Goal: Task Accomplishment & Management: Manage account settings

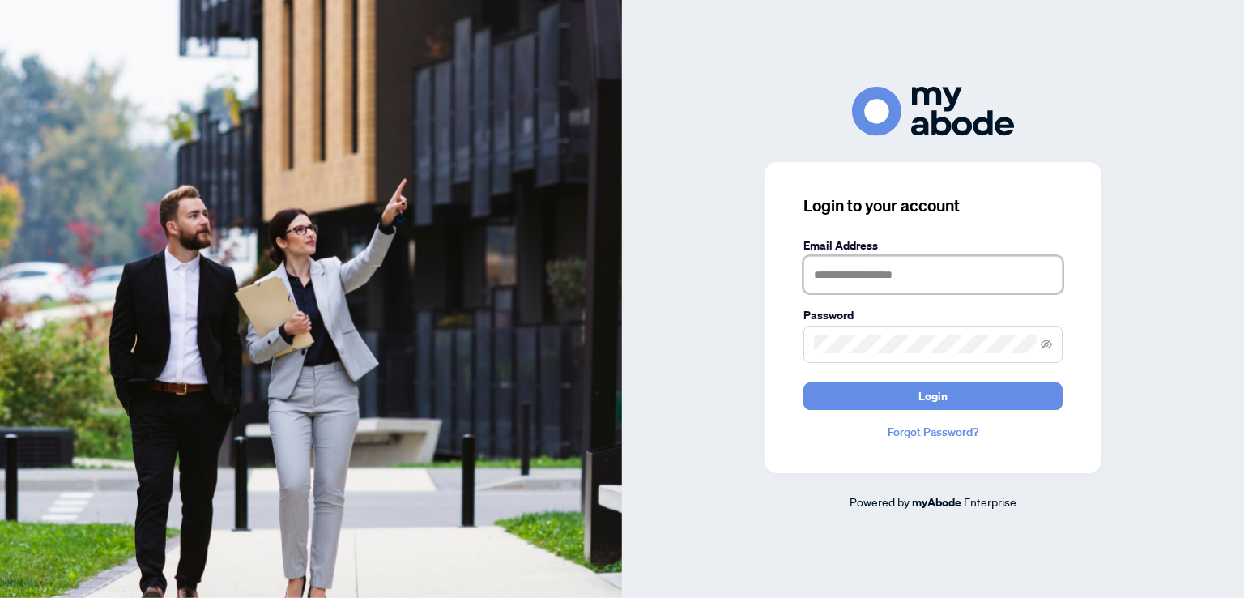
click at [841, 275] on input "text" at bounding box center [932, 274] width 259 height 37
type input "**********"
click at [803, 382] on button "Login" at bounding box center [932, 396] width 259 height 28
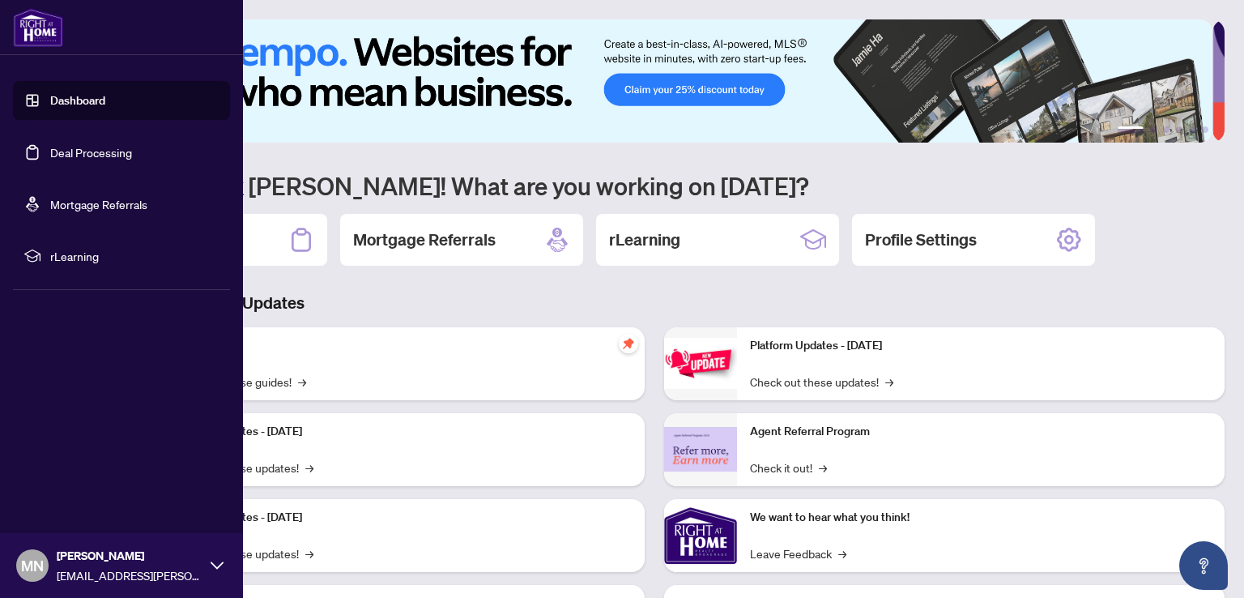
click at [50, 147] on link "Deal Processing" at bounding box center [91, 152] width 82 height 15
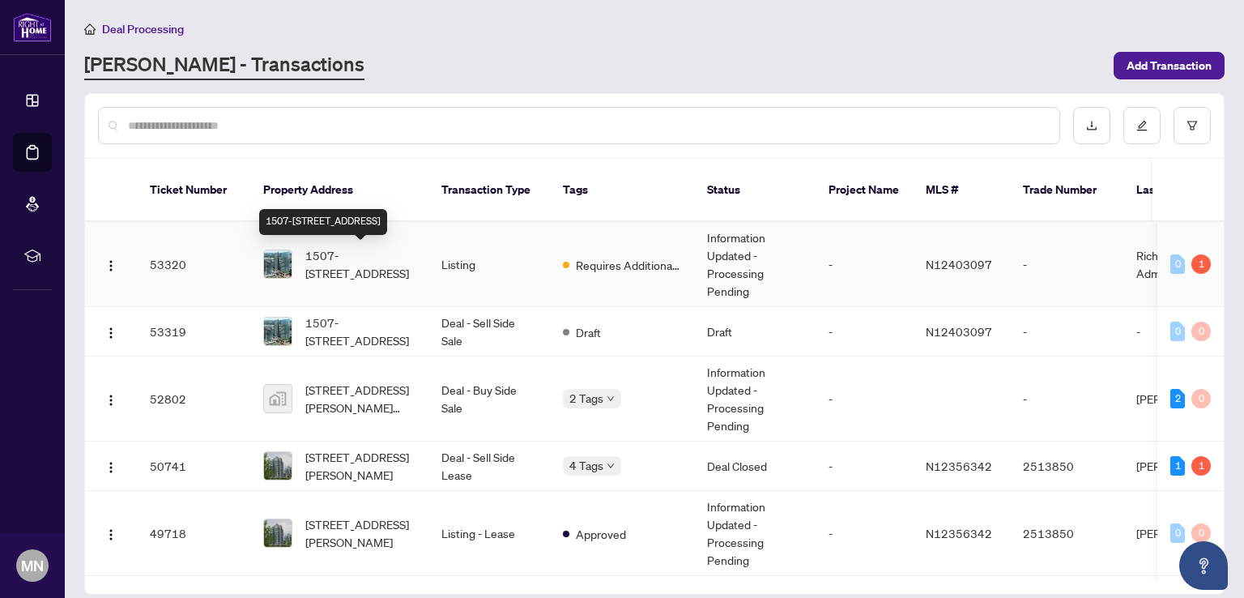
click at [355, 262] on span "1507-[STREET_ADDRESS]" at bounding box center [360, 264] width 110 height 36
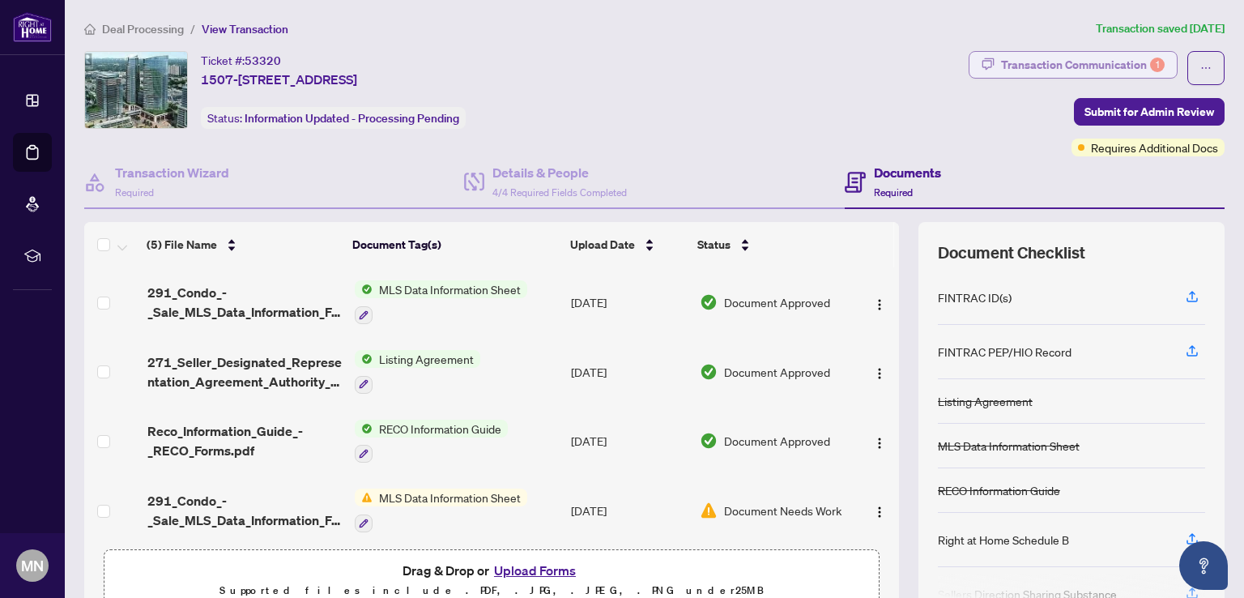
click at [1097, 68] on div "Transaction Communication 1" at bounding box center [1083, 65] width 164 height 26
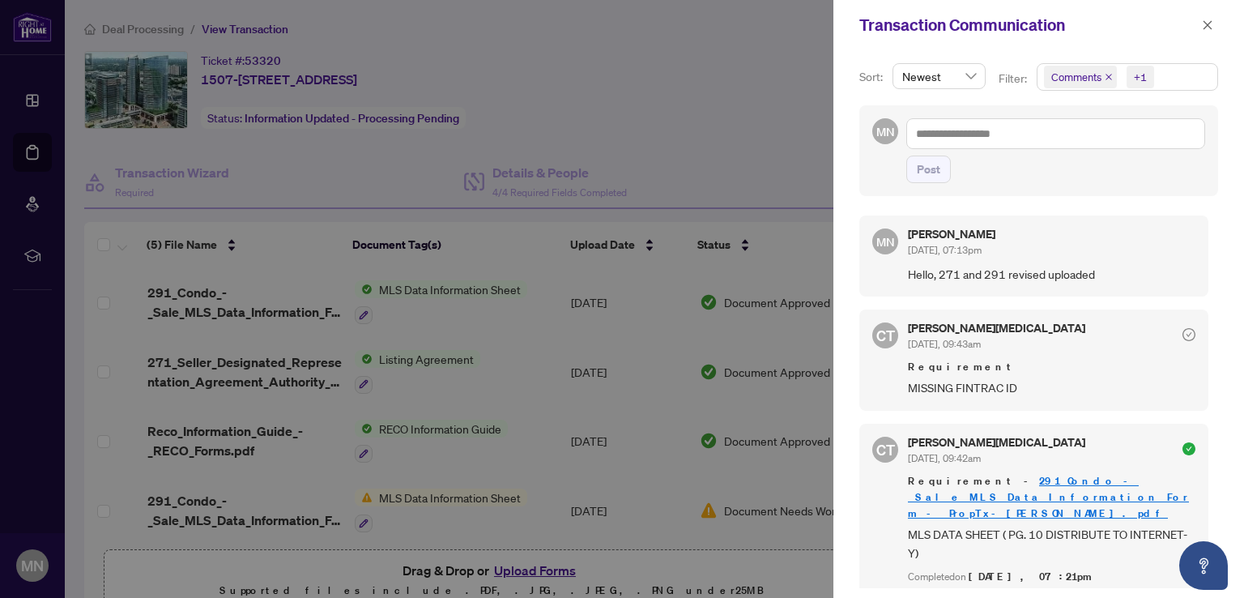
click at [1105, 76] on icon "close" at bounding box center [1109, 77] width 8 height 8
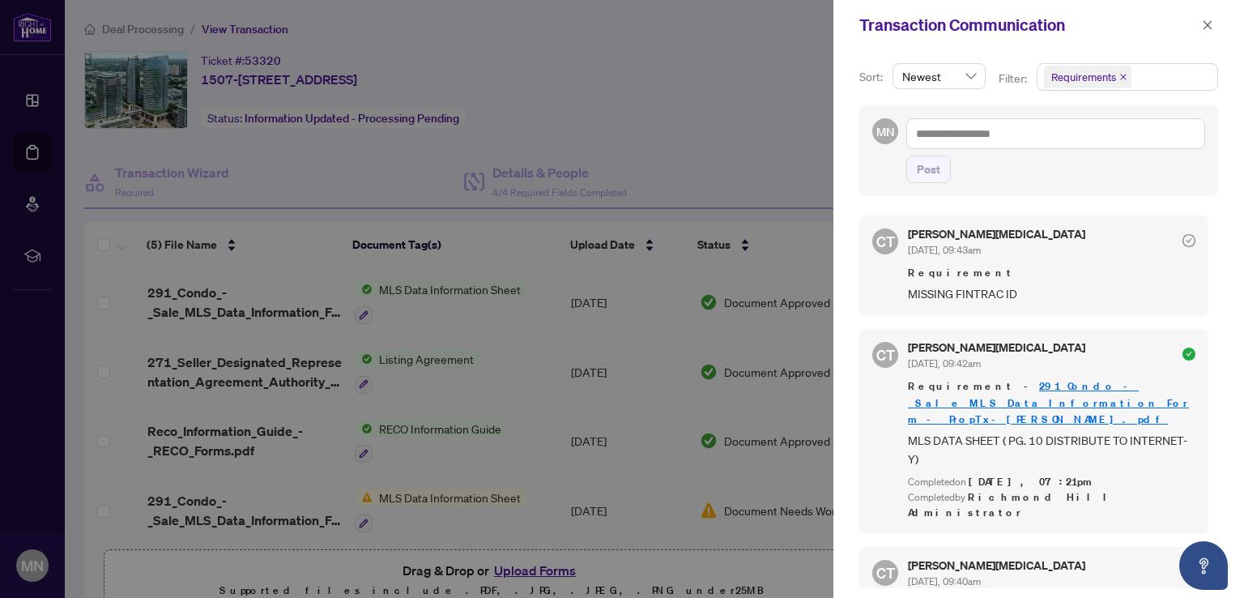
click at [709, 114] on div at bounding box center [622, 299] width 1244 height 598
click at [1212, 23] on icon "close" at bounding box center [1207, 24] width 11 height 11
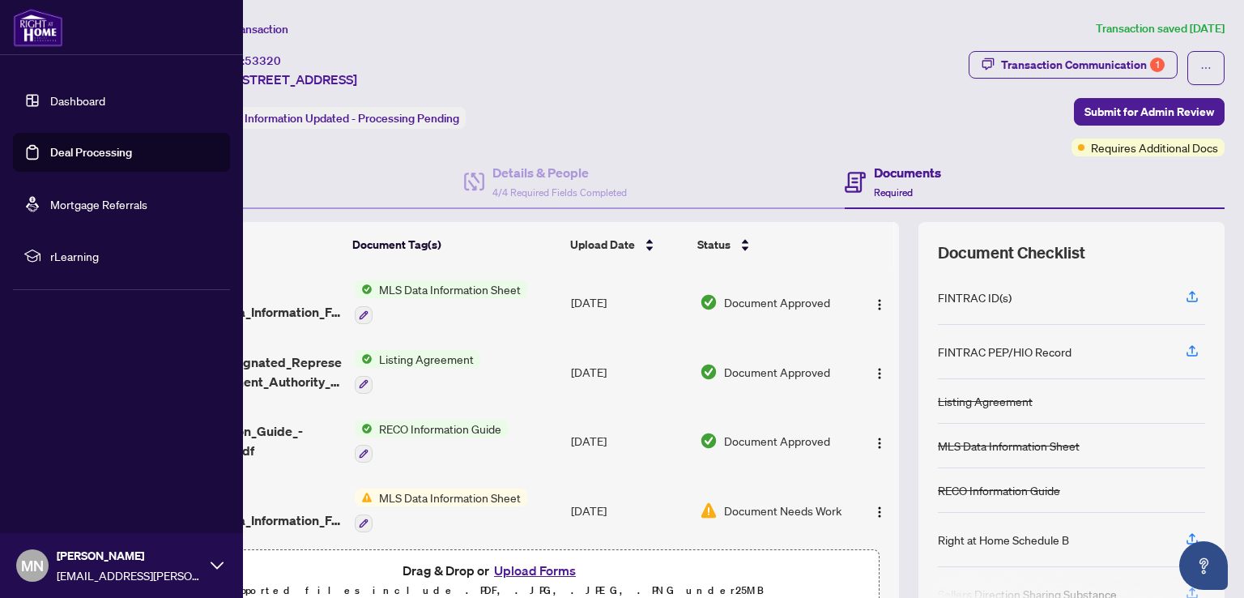
click at [80, 153] on link "Deal Processing" at bounding box center [91, 152] width 82 height 15
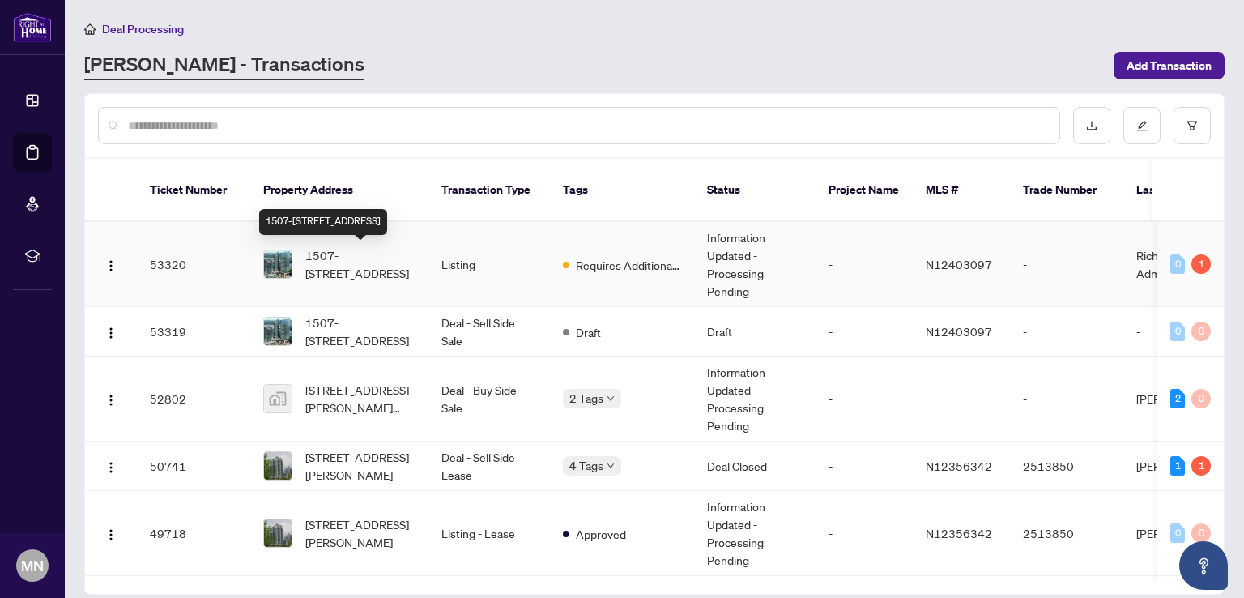
click at [350, 258] on span "1507-[STREET_ADDRESS]" at bounding box center [360, 264] width 110 height 36
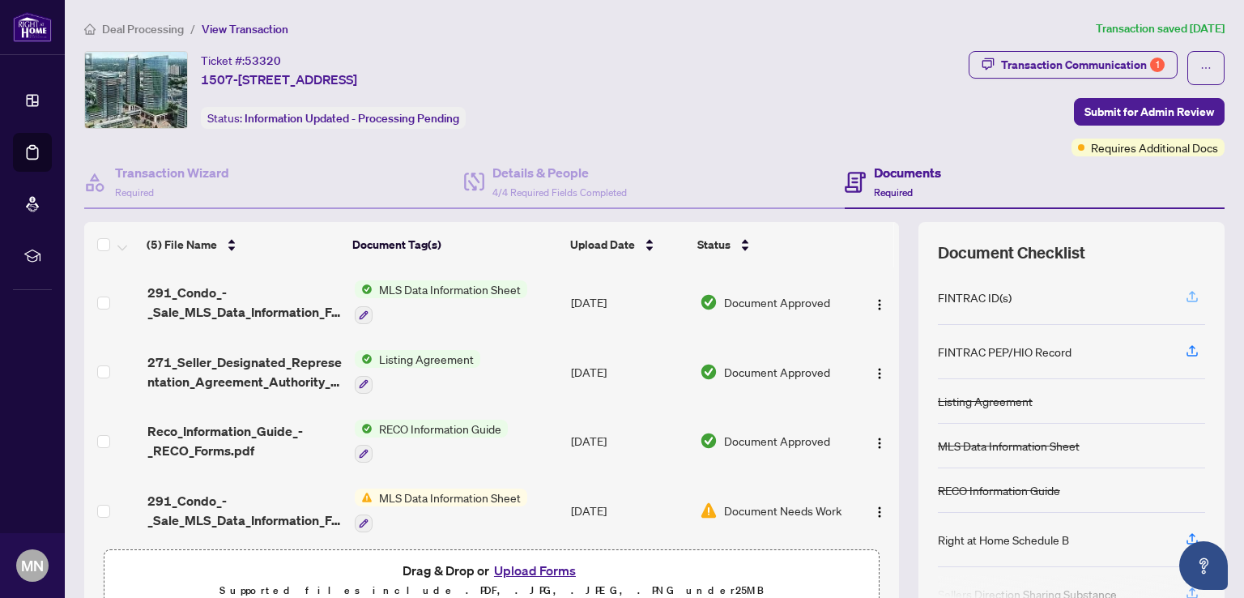
click at [1185, 292] on icon "button" at bounding box center [1192, 296] width 15 height 15
